Goal: Task Accomplishment & Management: Complete application form

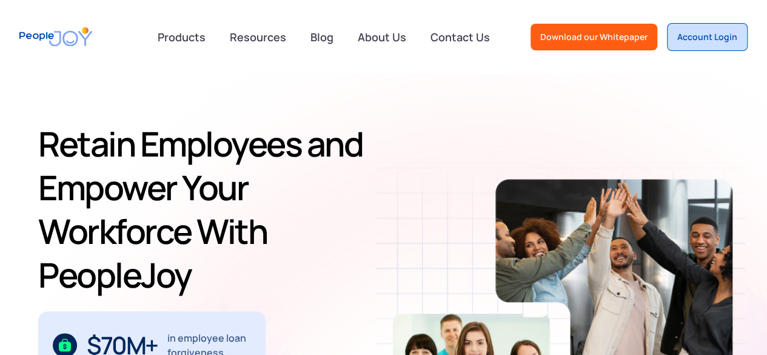
click at [710, 42] on div "Account Login" at bounding box center [708, 37] width 60 height 12
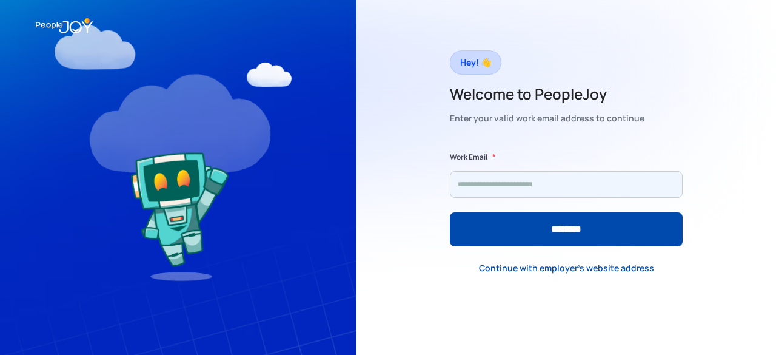
click at [551, 187] on input "Form" at bounding box center [566, 184] width 233 height 27
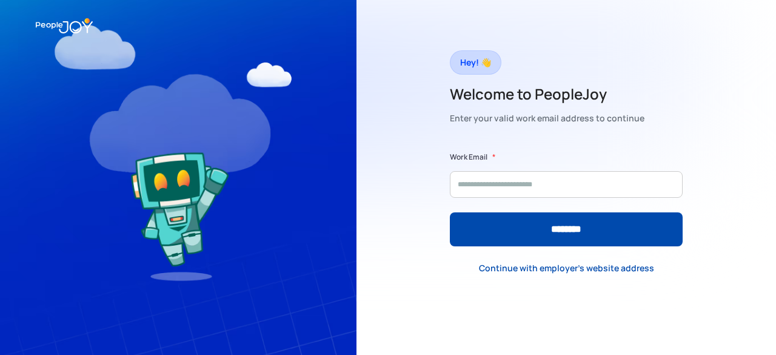
type input "**********"
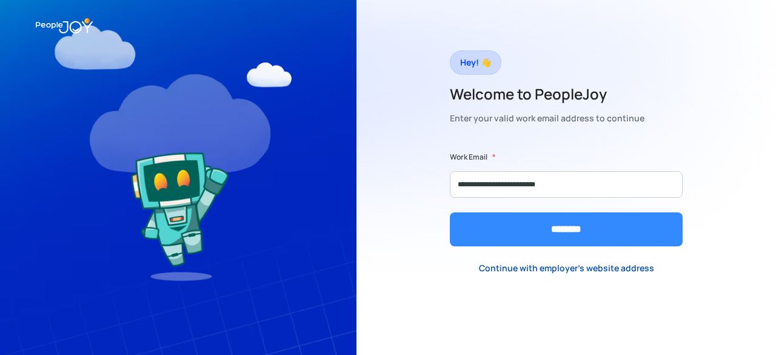
click at [514, 238] on input "********" at bounding box center [566, 229] width 233 height 34
